Goal: Information Seeking & Learning: Learn about a topic

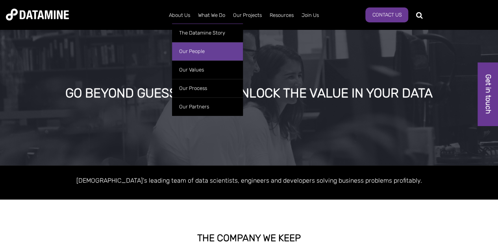
click at [183, 51] on link "Our People" at bounding box center [207, 51] width 71 height 18
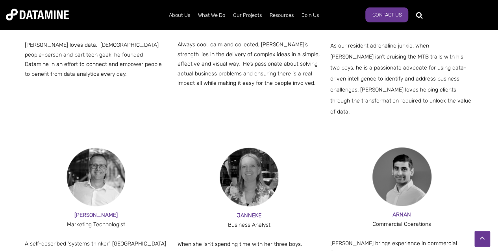
scroll to position [629, 0]
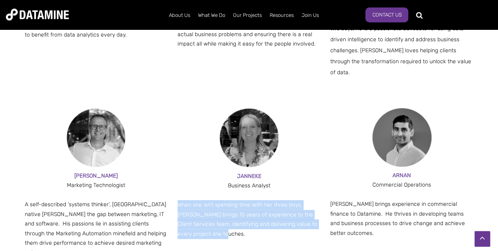
drag, startPoint x: 179, startPoint y: 190, endPoint x: 243, endPoint y: 221, distance: 70.7
click at [243, 221] on div "When she isn’t spending time with her three boys, [PERSON_NAME] brings 15 years…" at bounding box center [248, 219] width 143 height 39
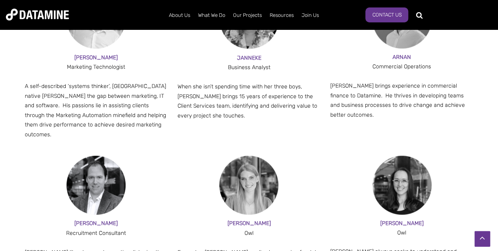
scroll to position [787, 0]
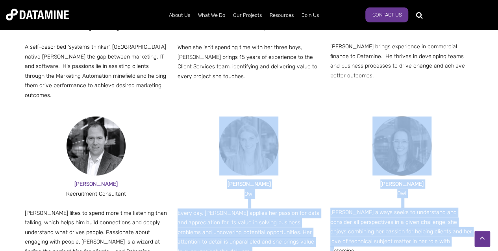
drag, startPoint x: 194, startPoint y: 130, endPoint x: 437, endPoint y: 231, distance: 264.1
click at [437, 231] on div "[PERSON_NAME] Recruitment Consultant [PERSON_NAME] likes to spend more time lis…" at bounding box center [249, 195] width 449 height 157
click at [436, 229] on div "[PERSON_NAME] N Owl [PERSON_NAME] always seeks to understand and consider all p…" at bounding box center [401, 189] width 143 height 144
drag, startPoint x: 433, startPoint y: 225, endPoint x: 186, endPoint y: 143, distance: 260.1
click at [186, 143] on div "[PERSON_NAME] Recruitment Consultant [PERSON_NAME] likes to spend more time lis…" at bounding box center [249, 195] width 449 height 157
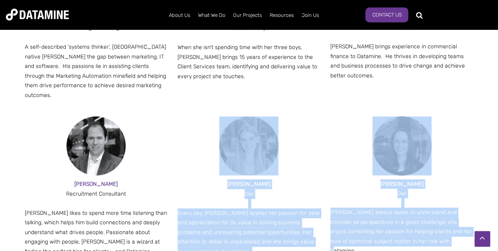
click at [186, 154] on span at bounding box center [248, 146] width 143 height 59
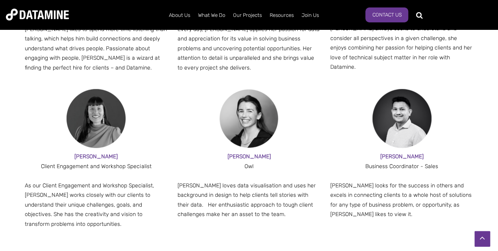
scroll to position [984, 0]
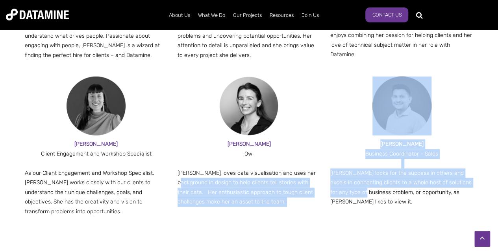
drag, startPoint x: 323, startPoint y: 152, endPoint x: 362, endPoint y: 171, distance: 43.8
click at [362, 171] on div "[PERSON_NAME] A Client Engagement and Workshop Specialist As our Client Engagem…" at bounding box center [249, 176] width 449 height 198
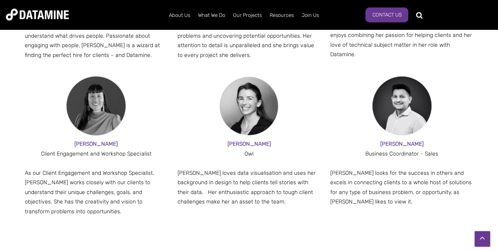
click at [371, 196] on div "[PERSON_NAME] A Client Engagement and Workshop Specialist As our Client Engagem…" at bounding box center [249, 176] width 449 height 198
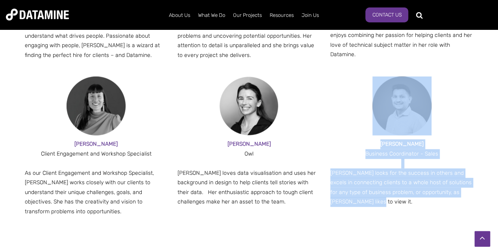
drag, startPoint x: 393, startPoint y: 188, endPoint x: 345, endPoint y: 107, distance: 93.5
click at [345, 107] on div "[PERSON_NAME] Business Coordinator - Sales [PERSON_NAME] looks for the success …" at bounding box center [401, 144] width 143 height 135
click at [377, 169] on p "[PERSON_NAME] looks for the success in others and excels in connecting clients …" at bounding box center [401, 188] width 143 height 39
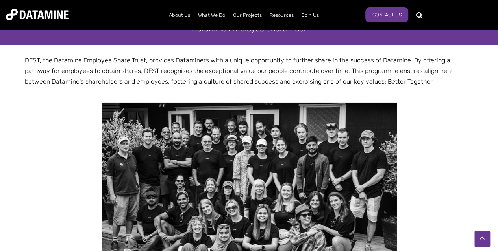
scroll to position [1338, 0]
